Goal: Task Accomplishment & Management: Manage account settings

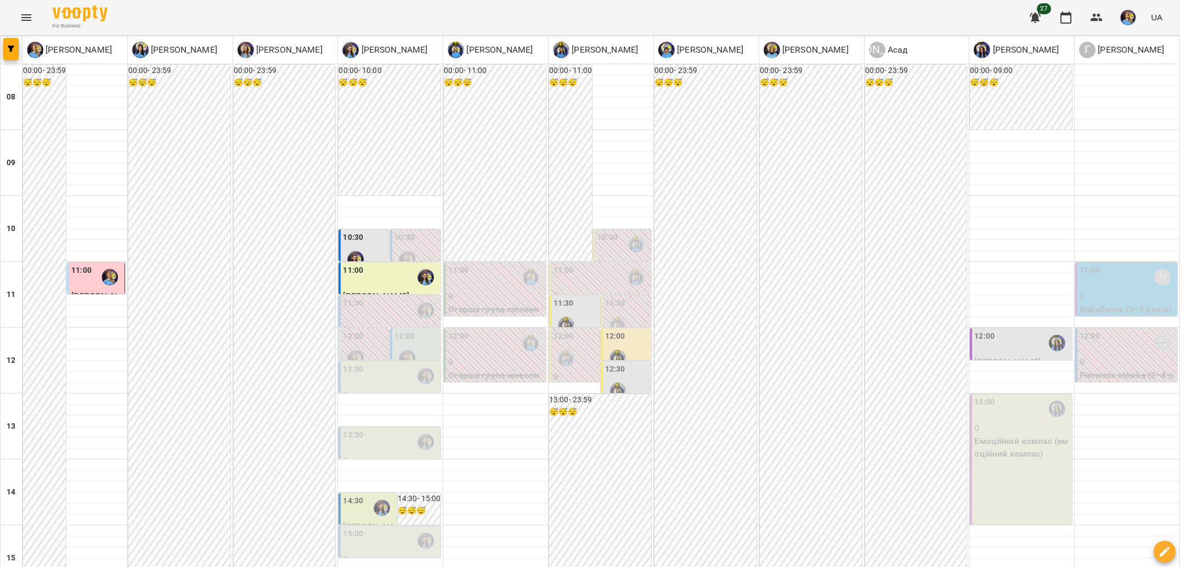
scroll to position [63, 0]
click at [1006, 330] on div "12:00" at bounding box center [1021, 342] width 95 height 25
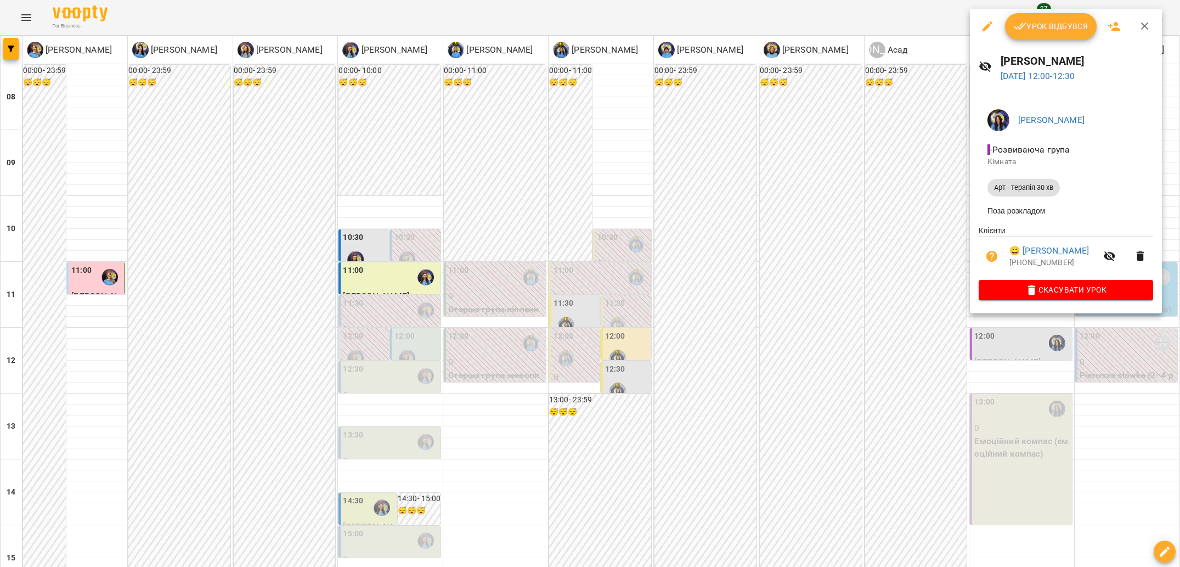
click at [880, 292] on div at bounding box center [590, 283] width 1180 height 567
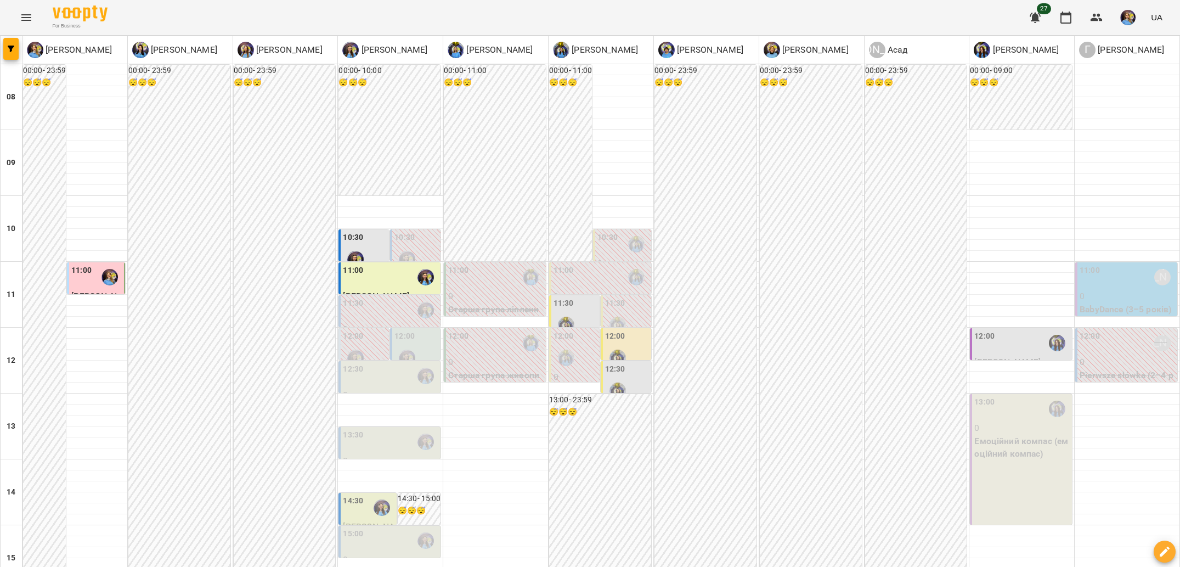
scroll to position [110, 0]
click at [1087, 382] on div at bounding box center [1127, 387] width 105 height 11
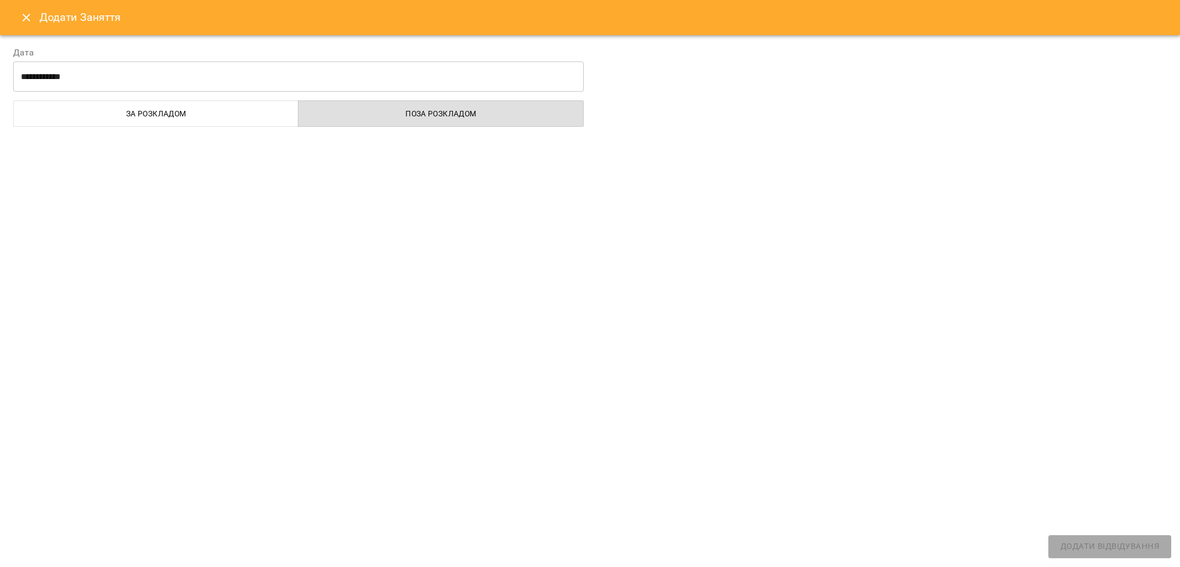
select select "**********"
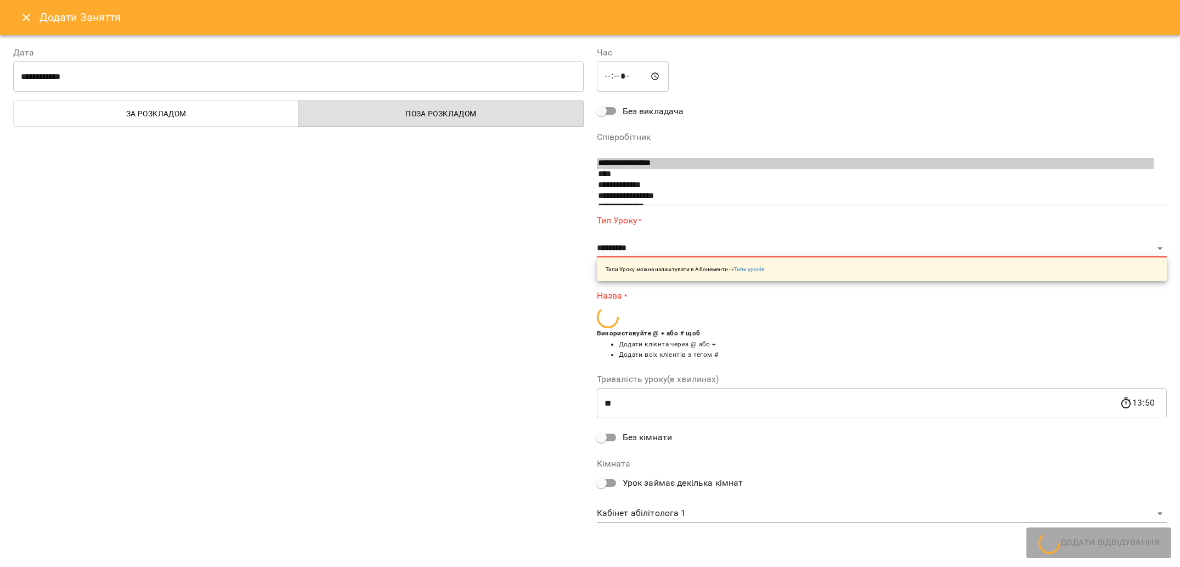
scroll to position [40, 0]
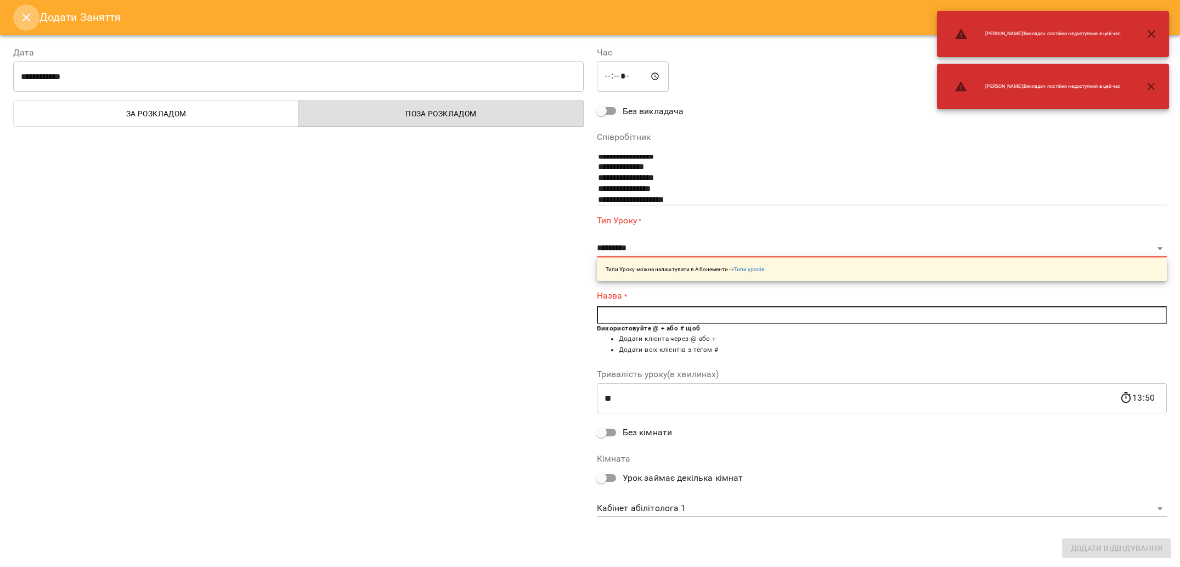
click at [25, 22] on icon "Close" at bounding box center [26, 17] width 13 height 13
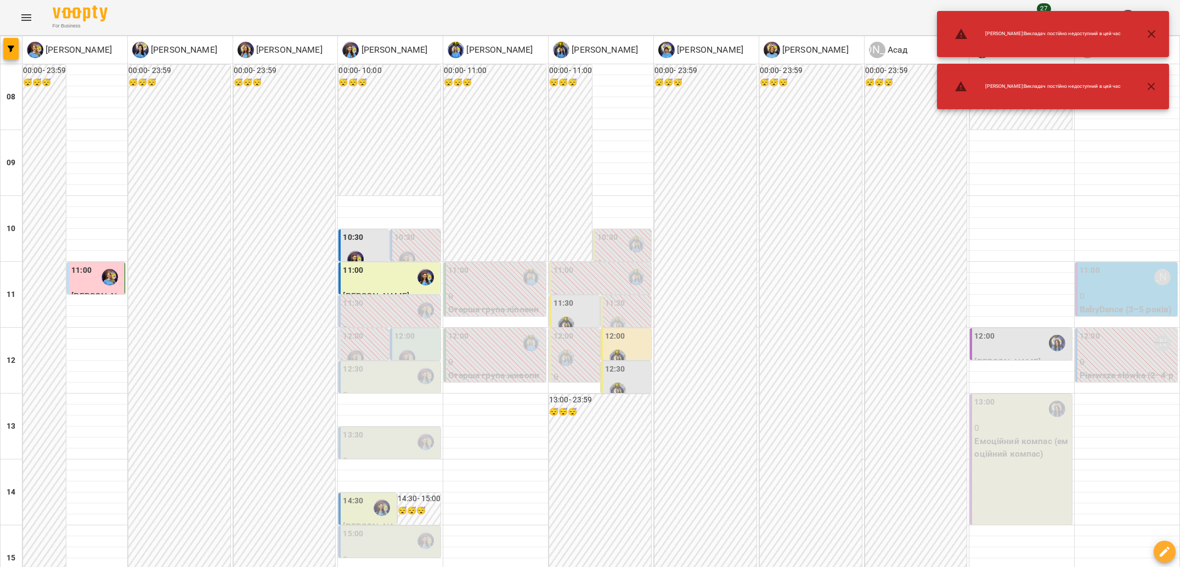
click at [1124, 290] on p "0" at bounding box center [1127, 296] width 95 height 13
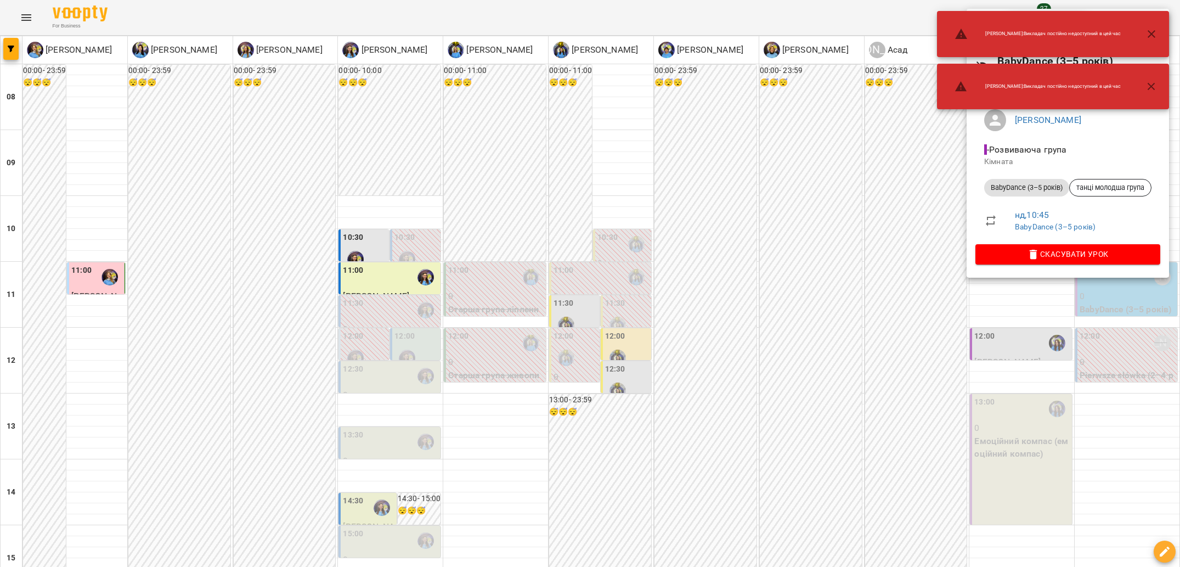
click at [1148, 42] on button "button" at bounding box center [1151, 34] width 26 height 26
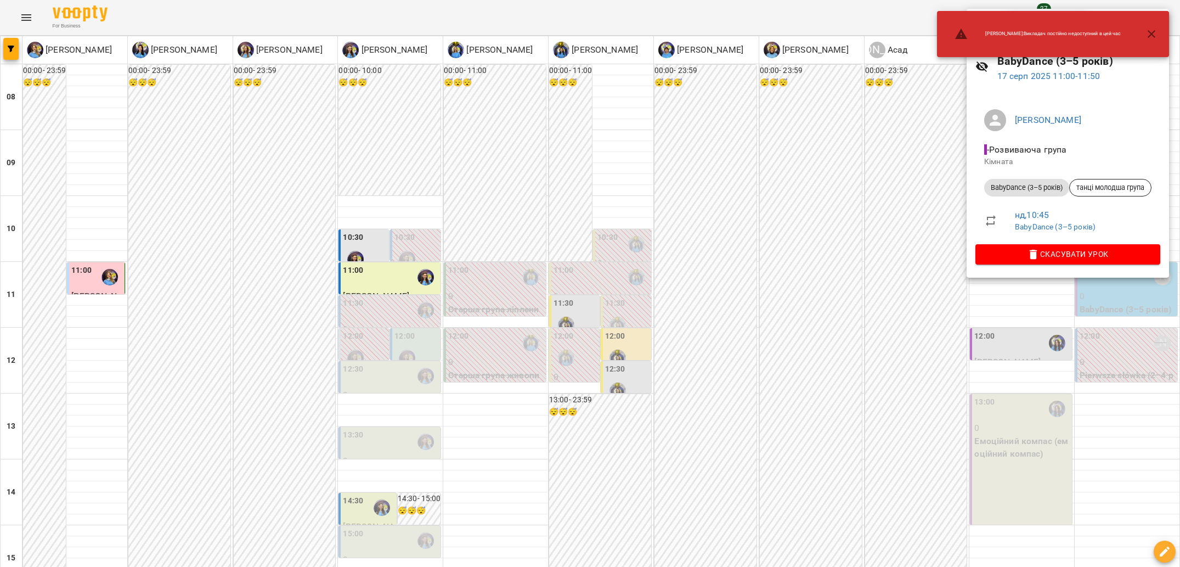
click at [1153, 42] on button "button" at bounding box center [1151, 34] width 26 height 26
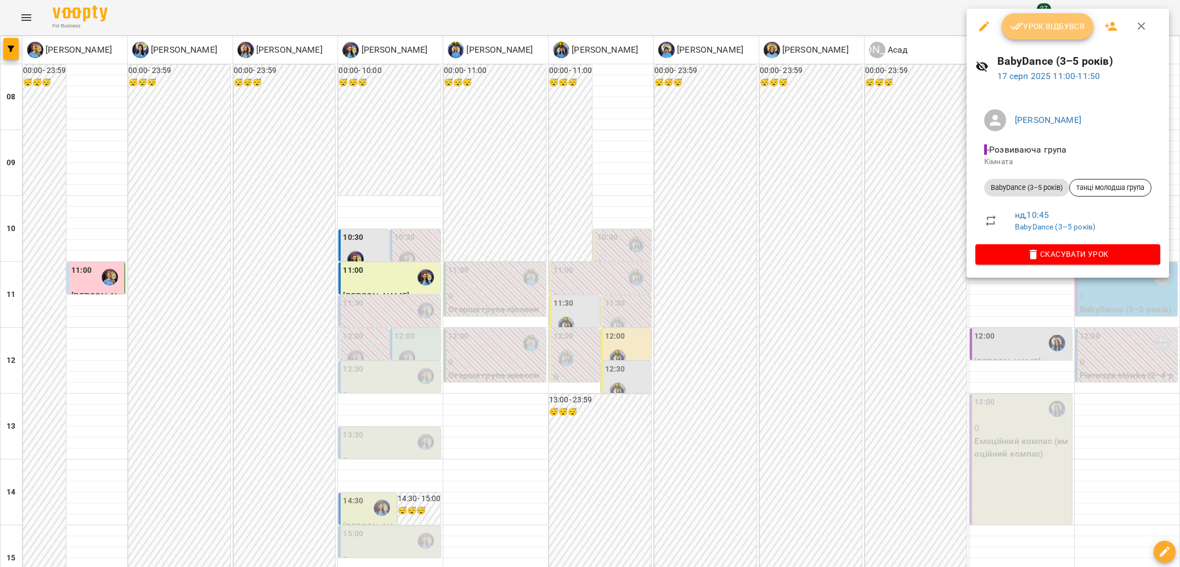
click at [1051, 35] on button "Урок відбувся" at bounding box center [1048, 26] width 92 height 26
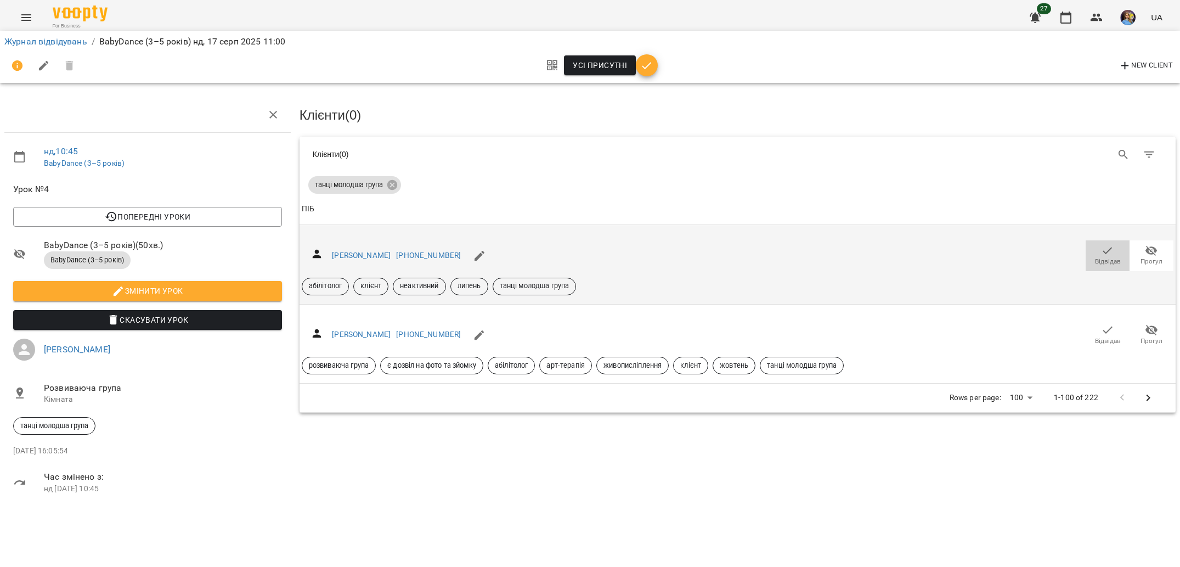
click at [1107, 247] on icon "button" at bounding box center [1107, 250] width 13 height 13
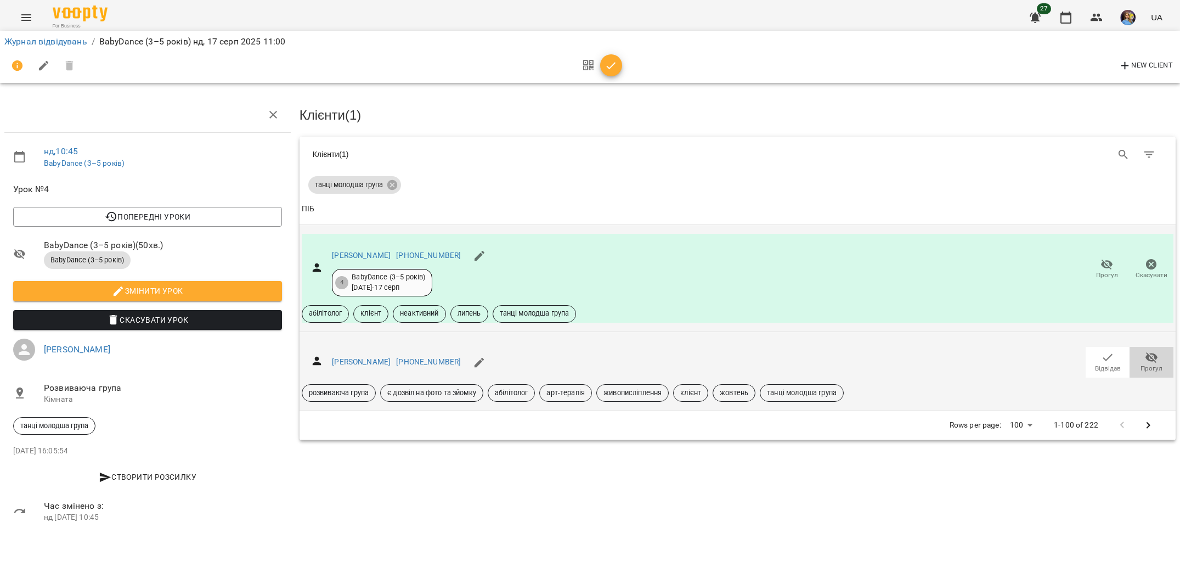
click at [1149, 358] on icon "button" at bounding box center [1152, 357] width 12 height 10
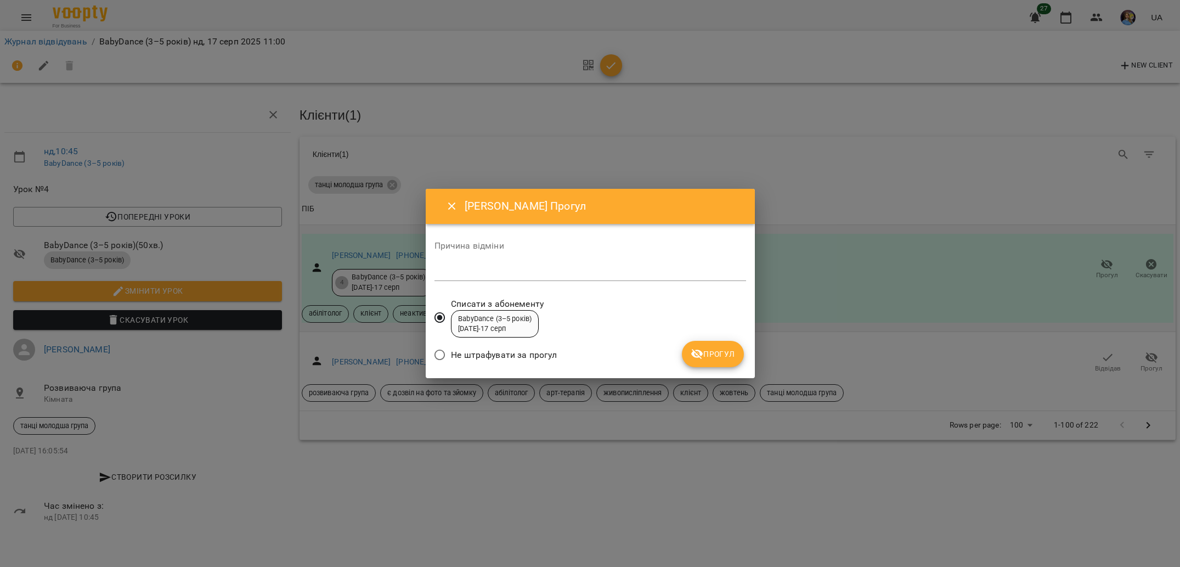
click at [514, 359] on span "Не штрафувати за прогул" at bounding box center [504, 354] width 106 height 13
click at [719, 348] on span "Прогул" at bounding box center [713, 353] width 44 height 13
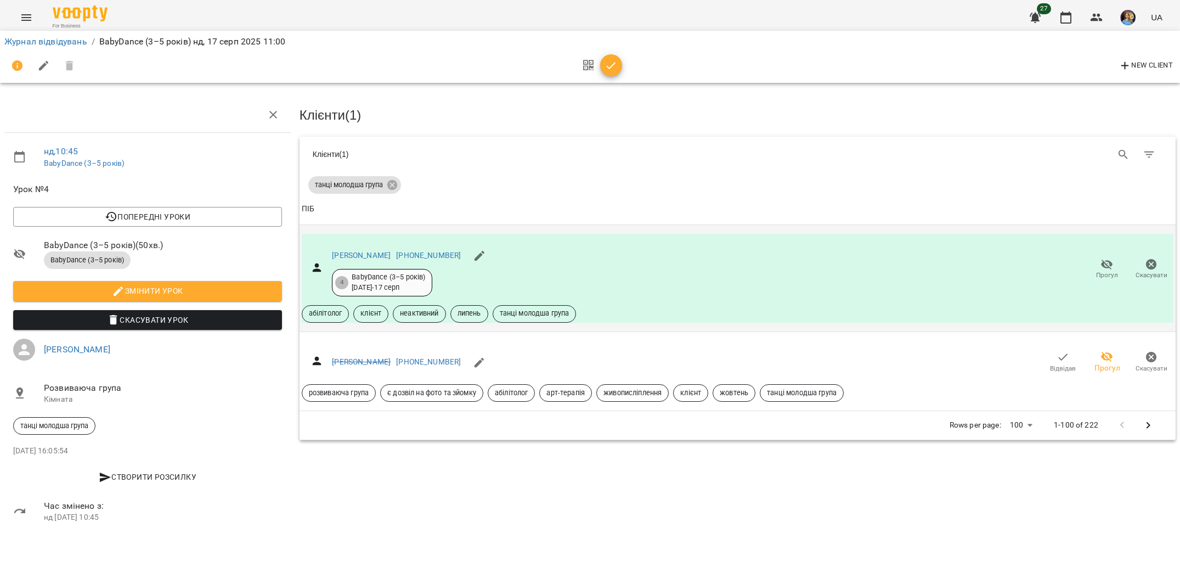
click at [606, 64] on icon "button" at bounding box center [611, 65] width 13 height 13
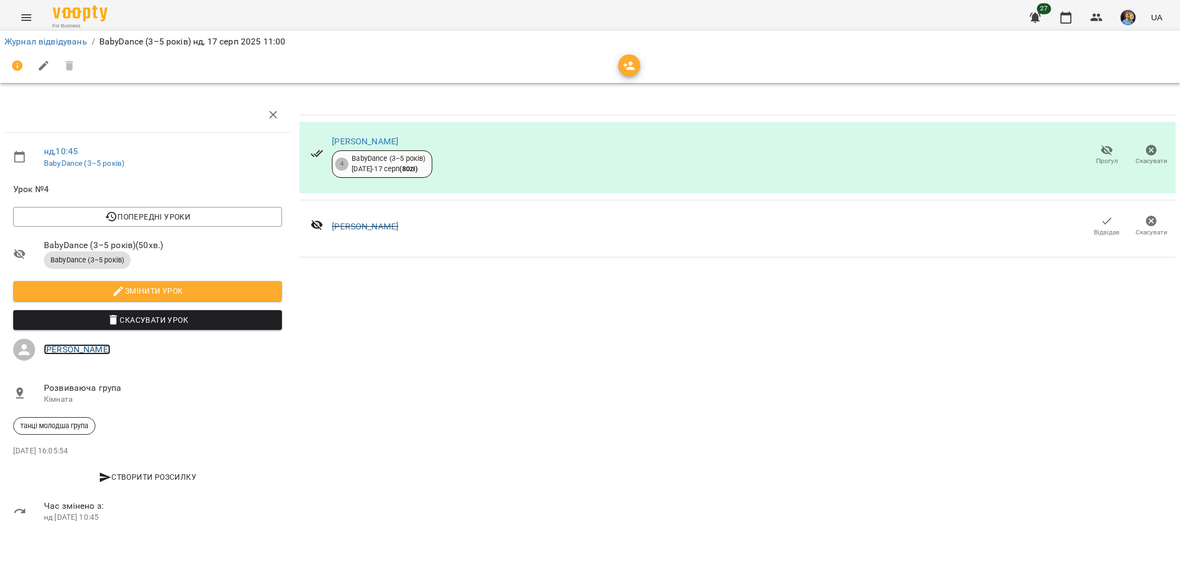
click at [91, 349] on link "[PERSON_NAME]" at bounding box center [77, 349] width 66 height 10
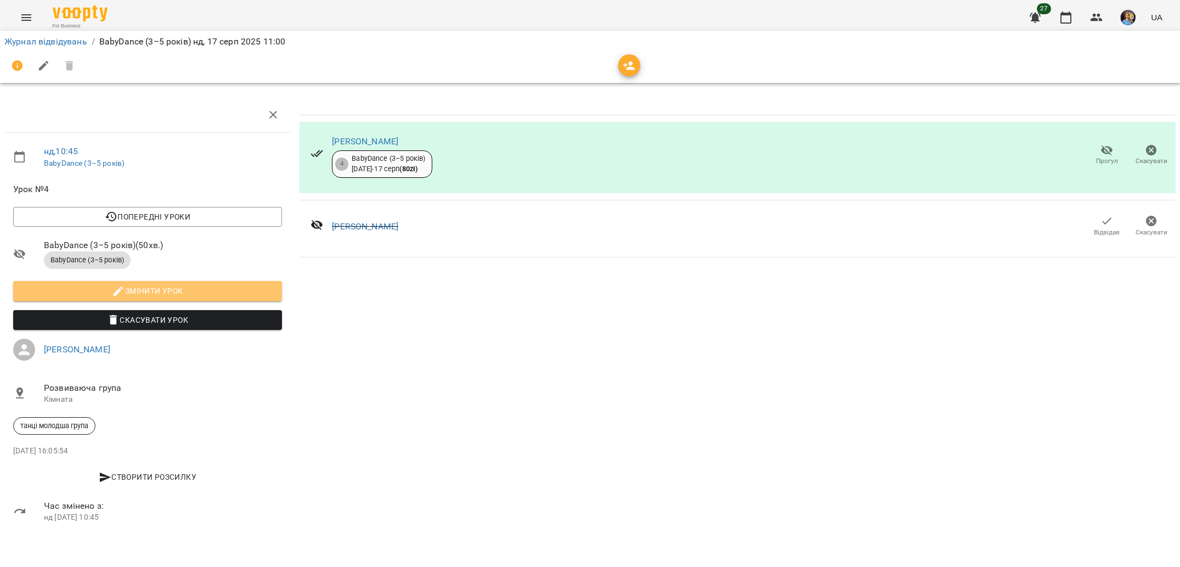
click at [119, 294] on icon "button" at bounding box center [118, 291] width 13 height 13
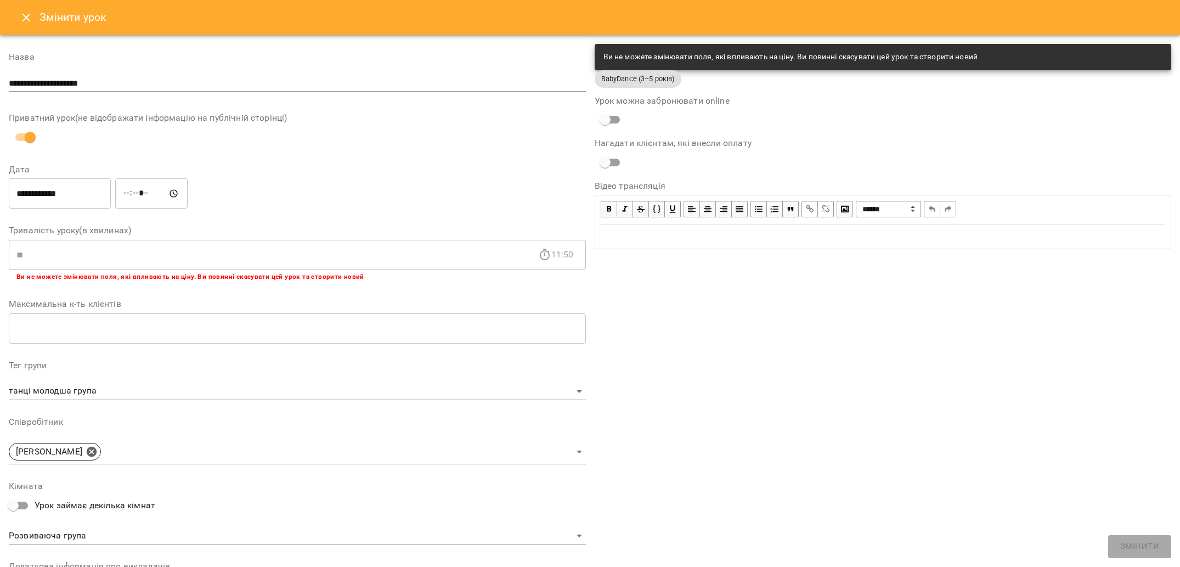
click at [22, 11] on icon "Close" at bounding box center [26, 17] width 13 height 13
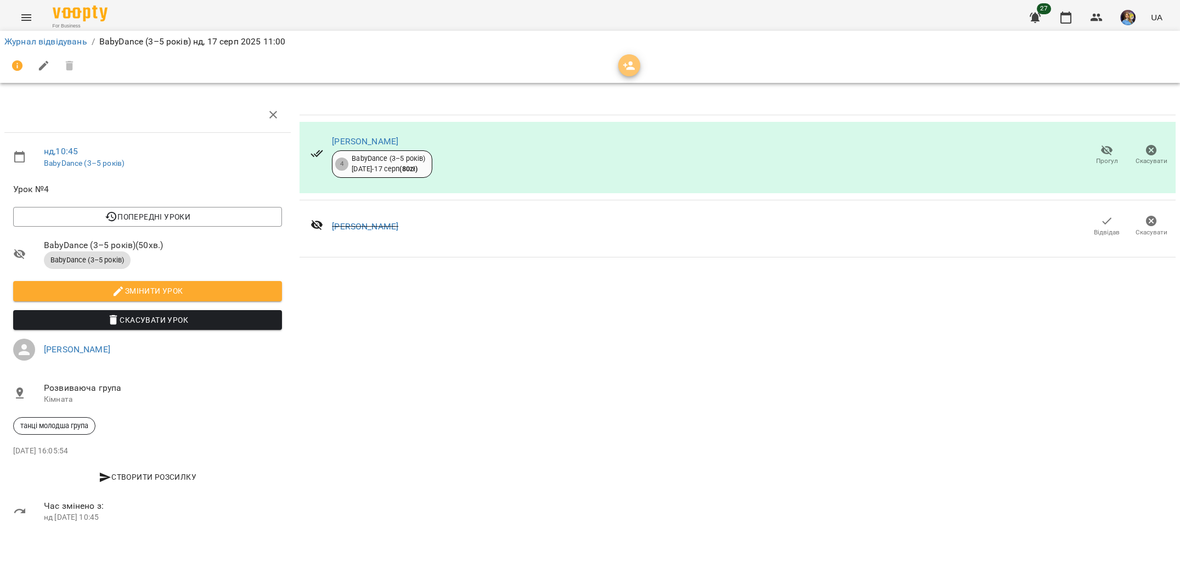
click at [634, 72] on button "button" at bounding box center [629, 65] width 22 height 22
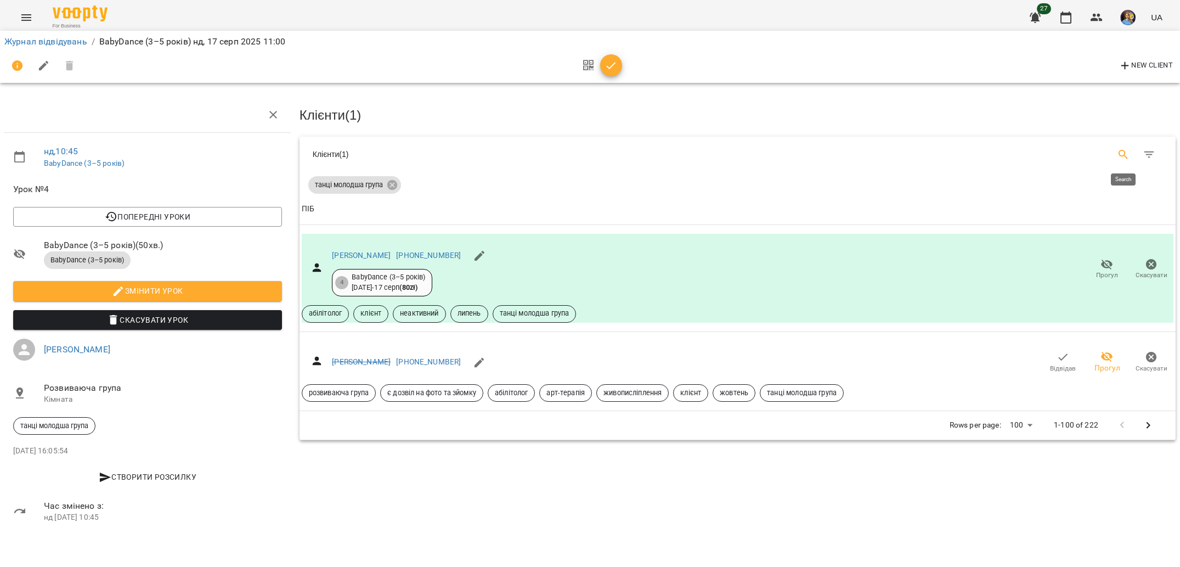
click at [1124, 151] on icon "Search" at bounding box center [1123, 154] width 13 height 13
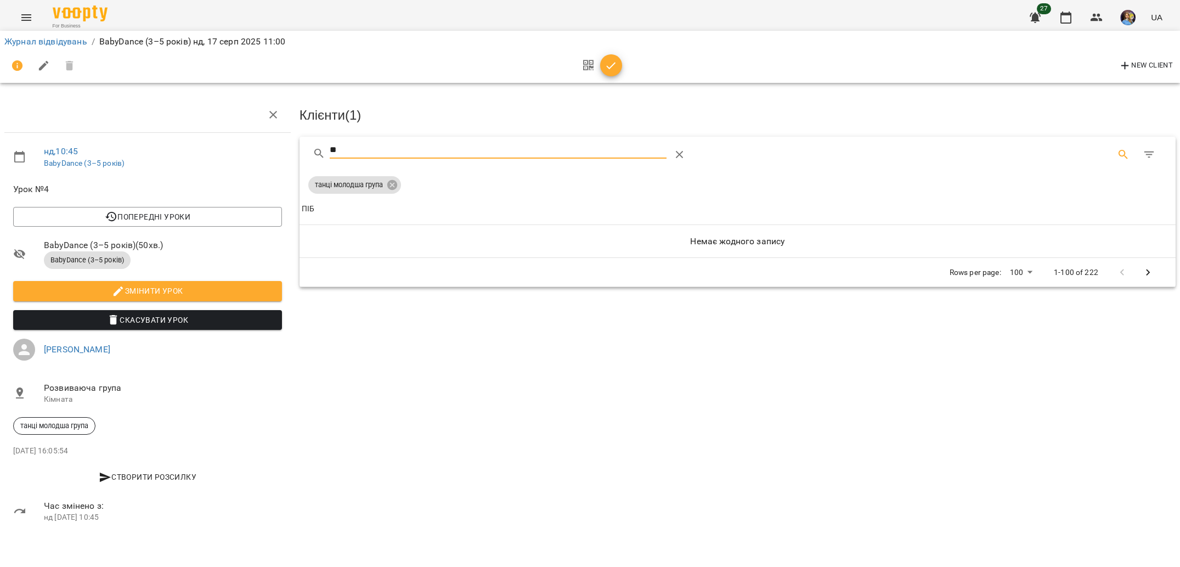
type input "*"
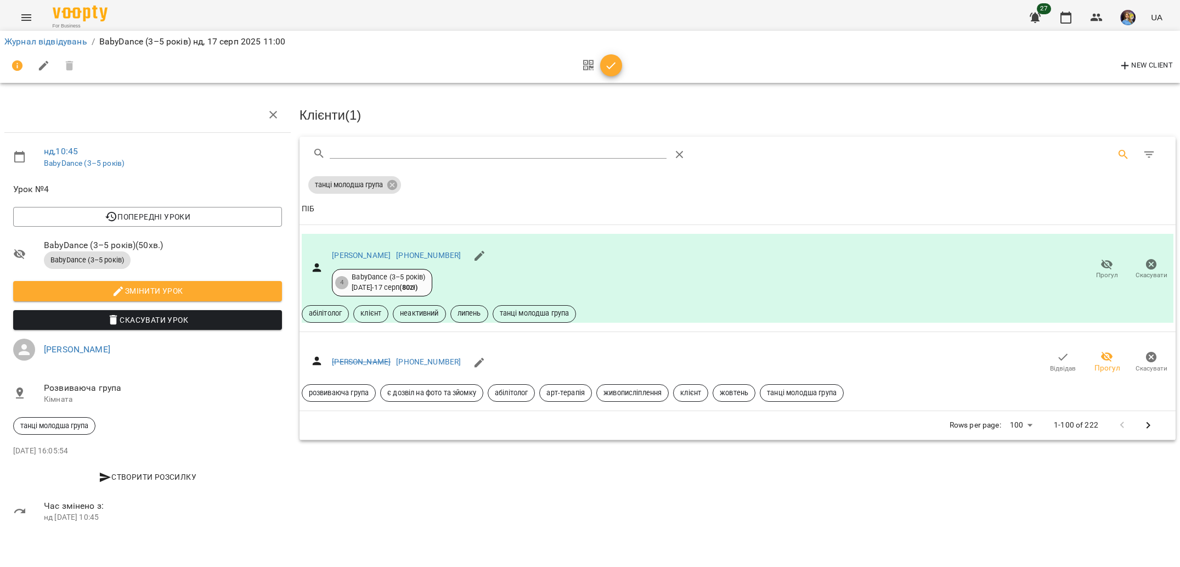
click at [14, 33] on div "Журнал відвідувань / BabyDance (3–5 років) нд, [DATE] 11:00" at bounding box center [590, 42] width 1176 height 18
click at [15, 19] on button "Menu" at bounding box center [26, 17] width 26 height 26
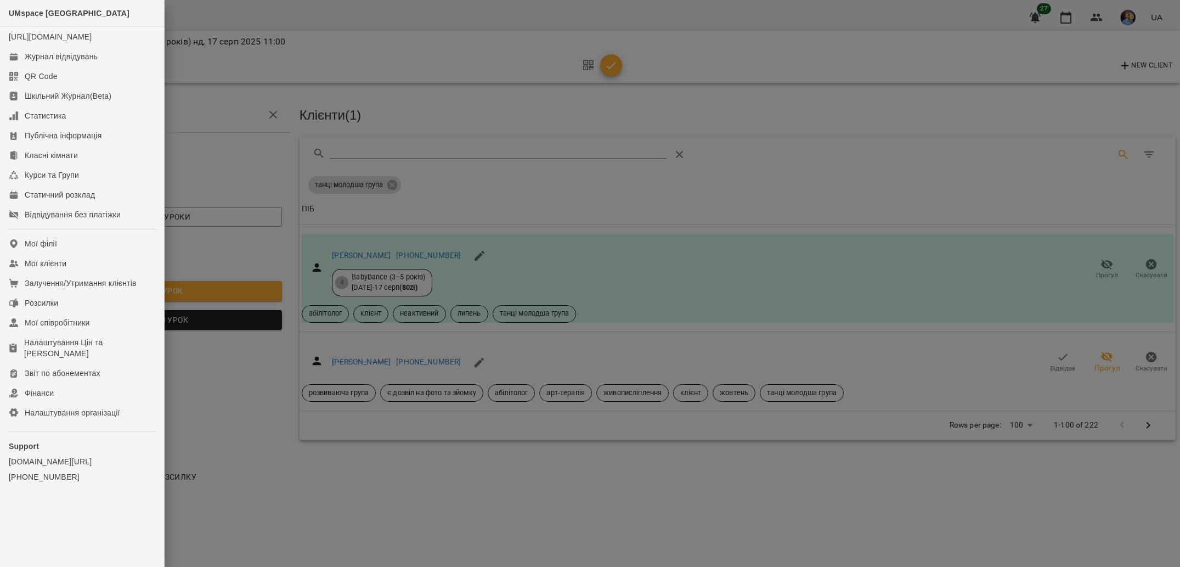
click at [335, 315] on div at bounding box center [590, 283] width 1180 height 567
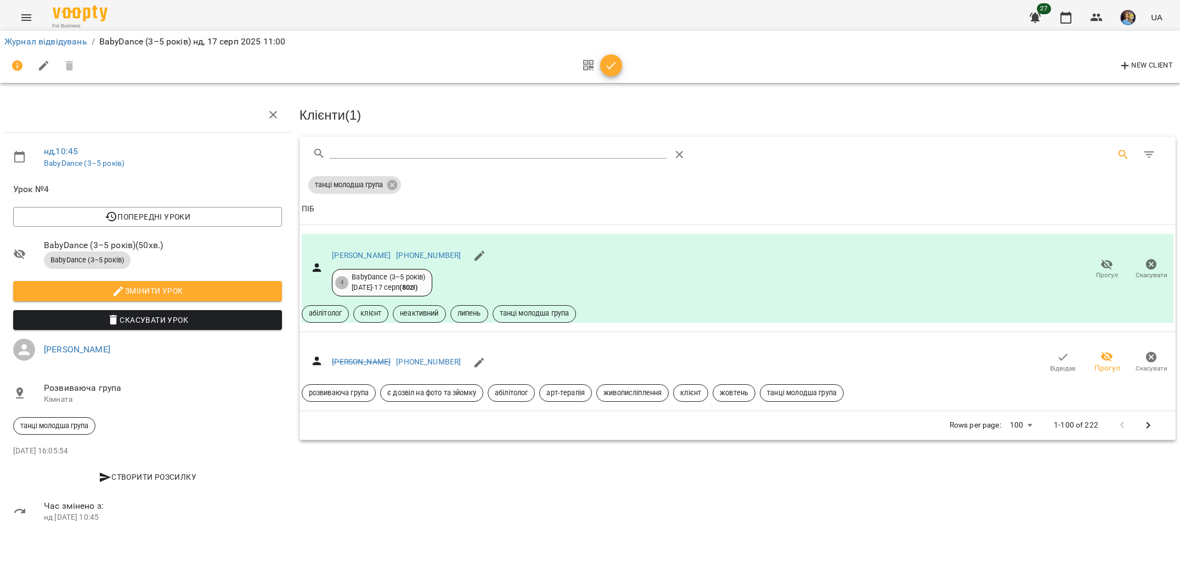
click at [662, 86] on div "нд , 10:45 BabyDance (3–5 років) Урок №4 Попередні уроки нд [DATE] 10:45 нд [DA…" at bounding box center [590, 293] width 1189 height 499
